Goal: Consume media (video, audio)

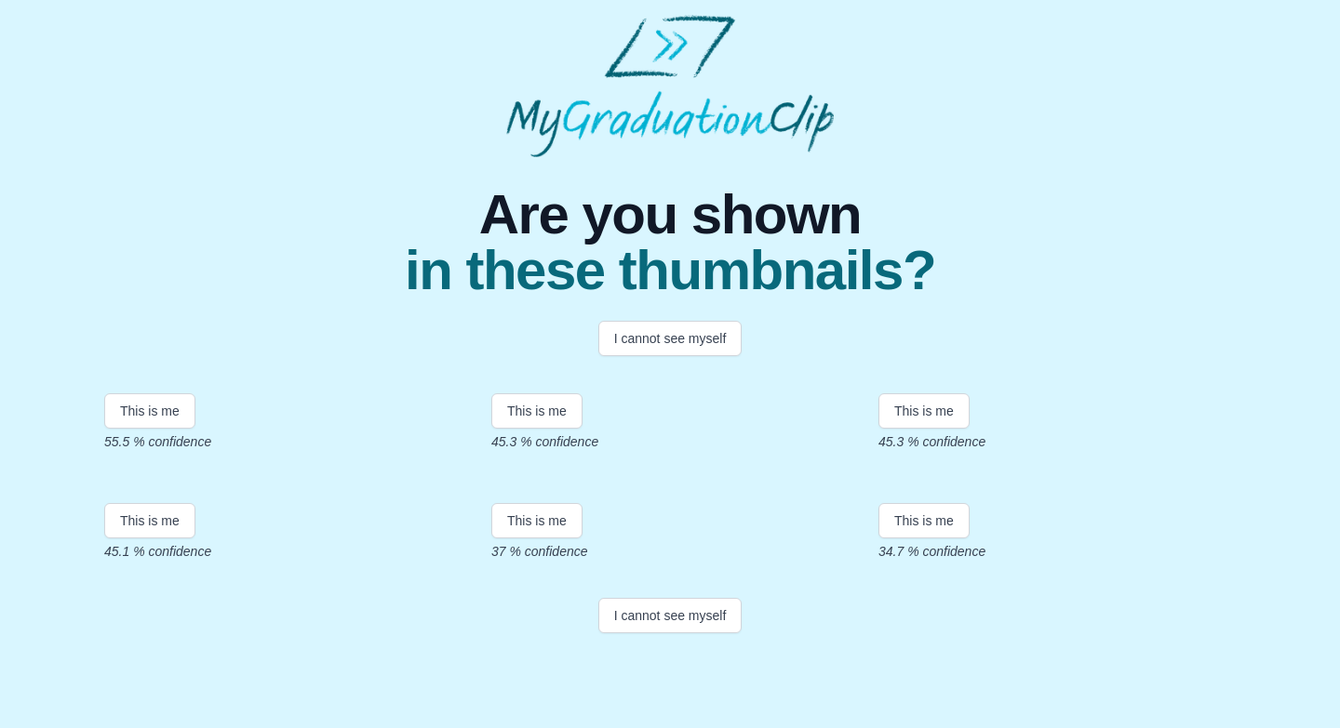
scroll to position [316, 0]
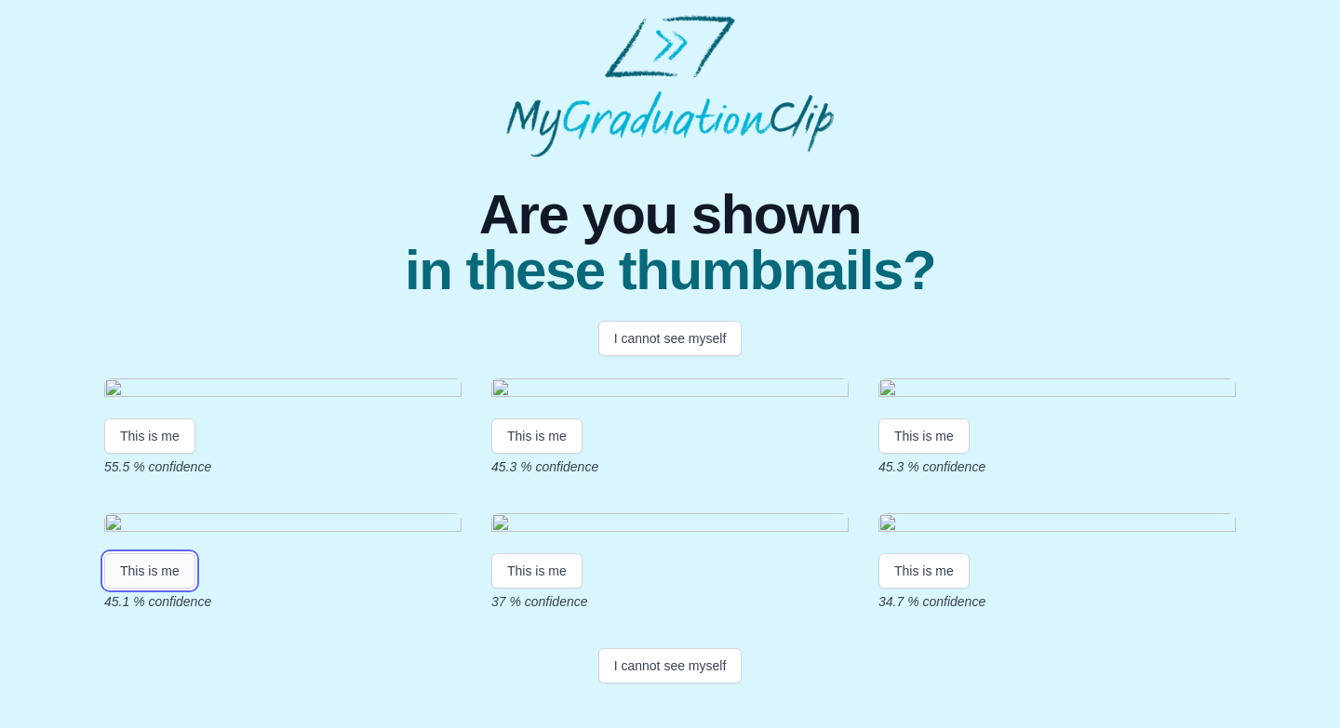
click at [148, 589] on button "This is me" at bounding box center [149, 571] width 91 height 35
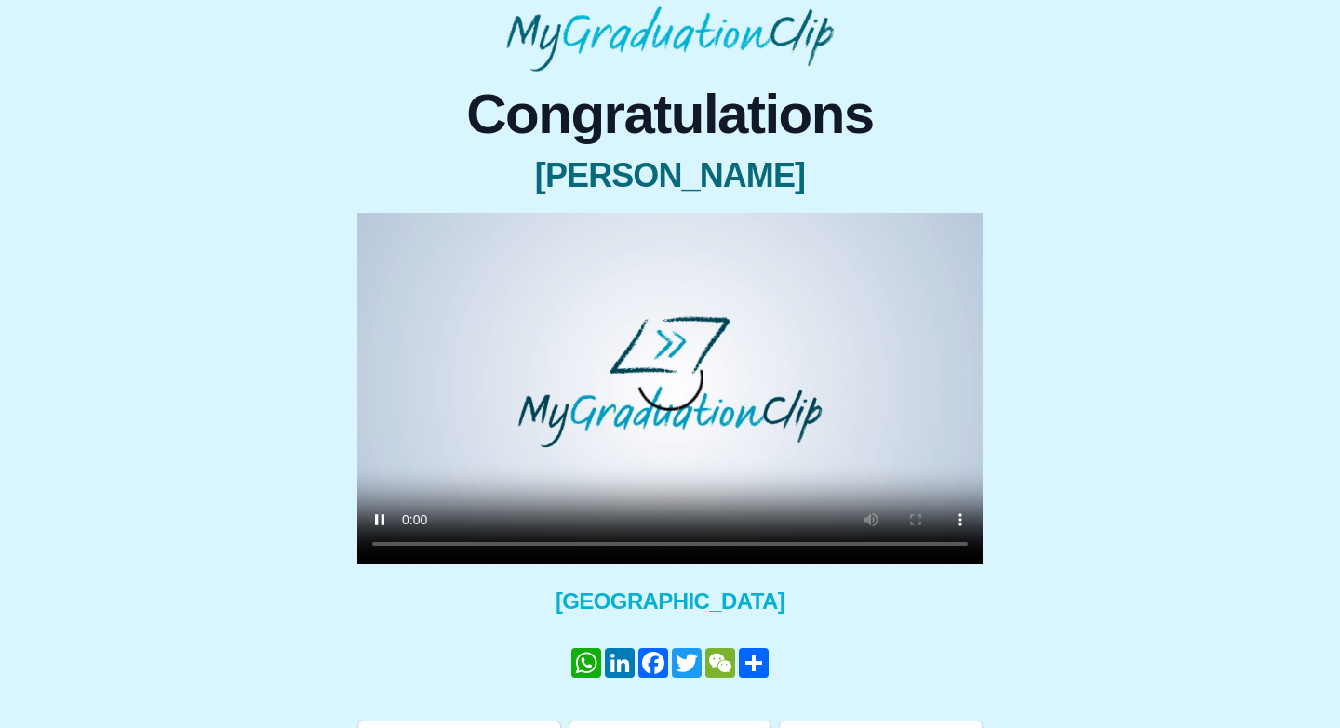
scroll to position [147, 0]
